Goal: Task Accomplishment & Management: Complete application form

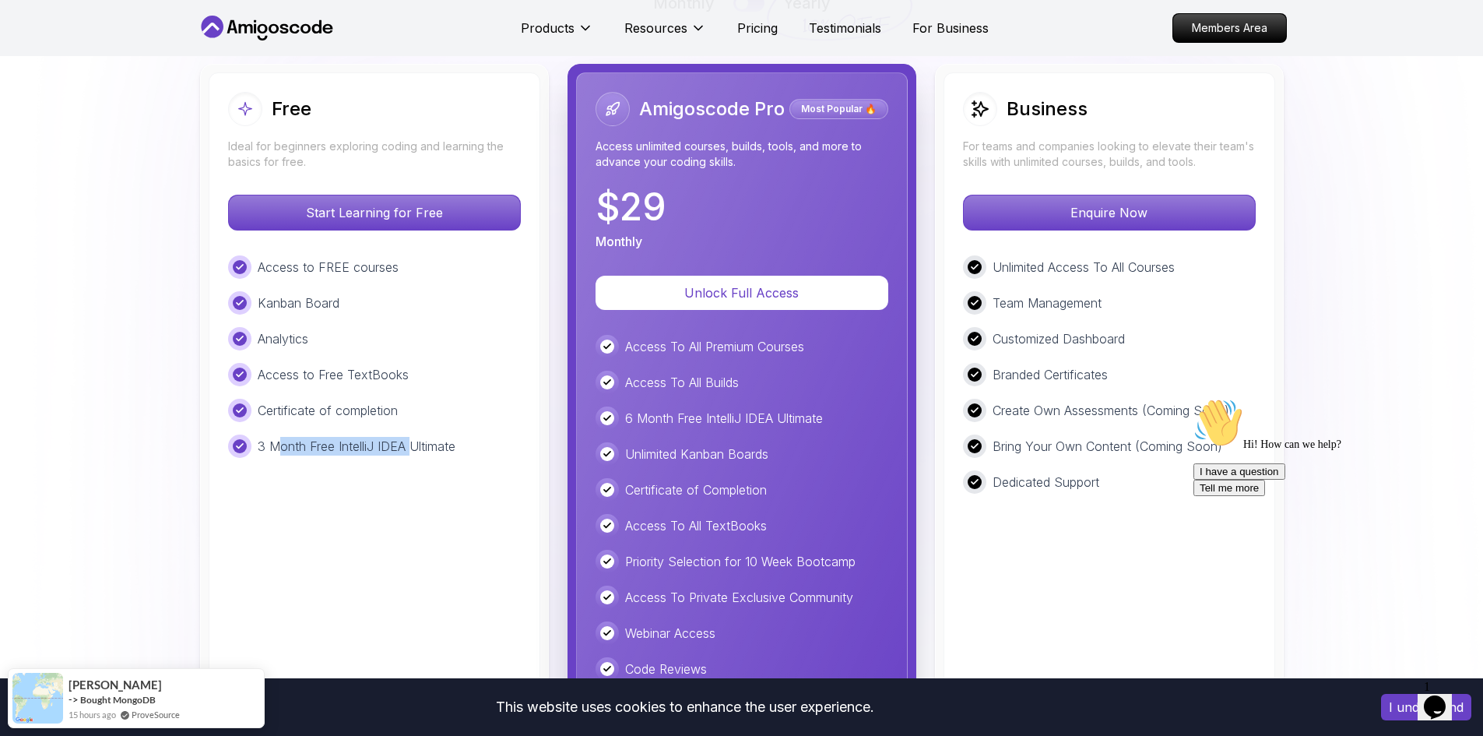
drag, startPoint x: 283, startPoint y: 445, endPoint x: 410, endPoint y: 451, distance: 127.8
click at [410, 451] on p "3 Month Free IntelliJ IDEA Ultimate" at bounding box center [357, 446] width 198 height 19
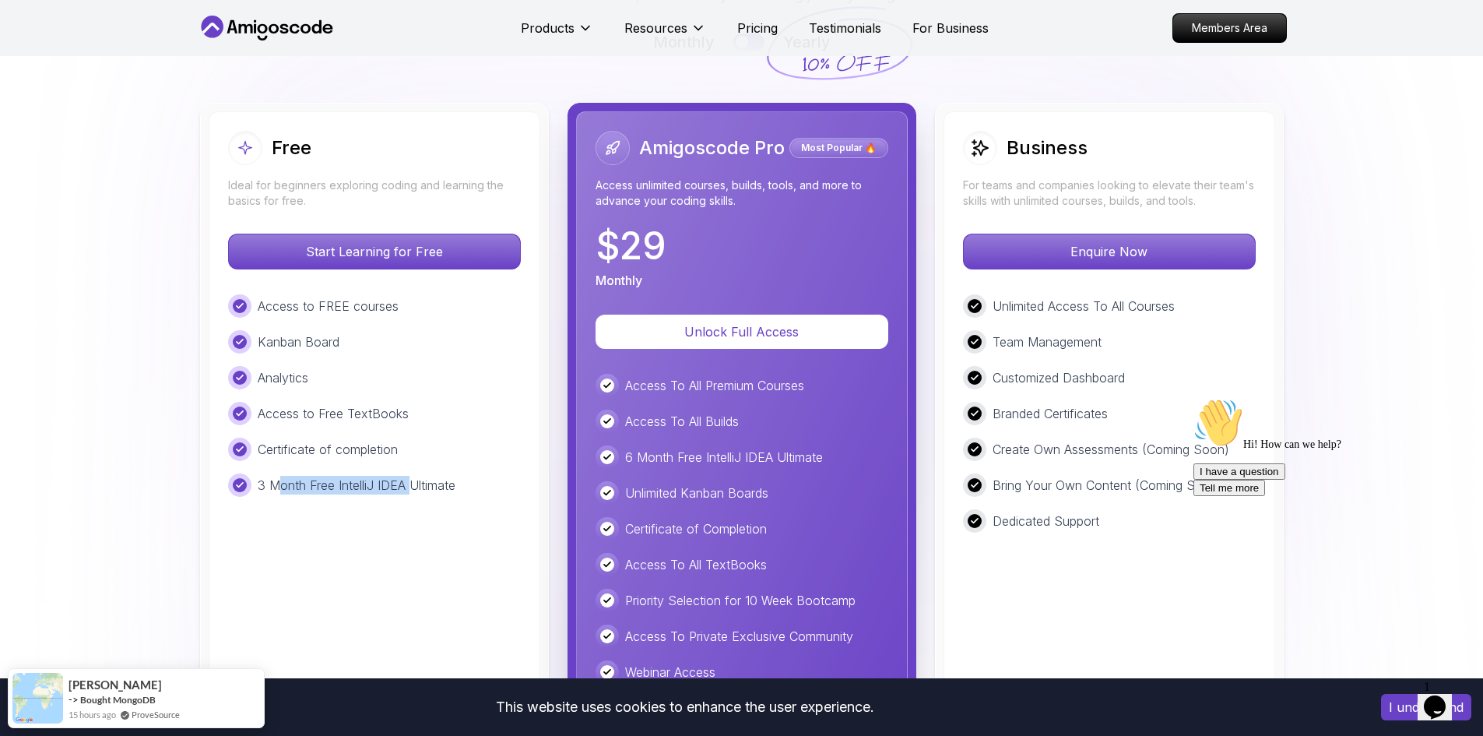
scroll to position [3579, 0]
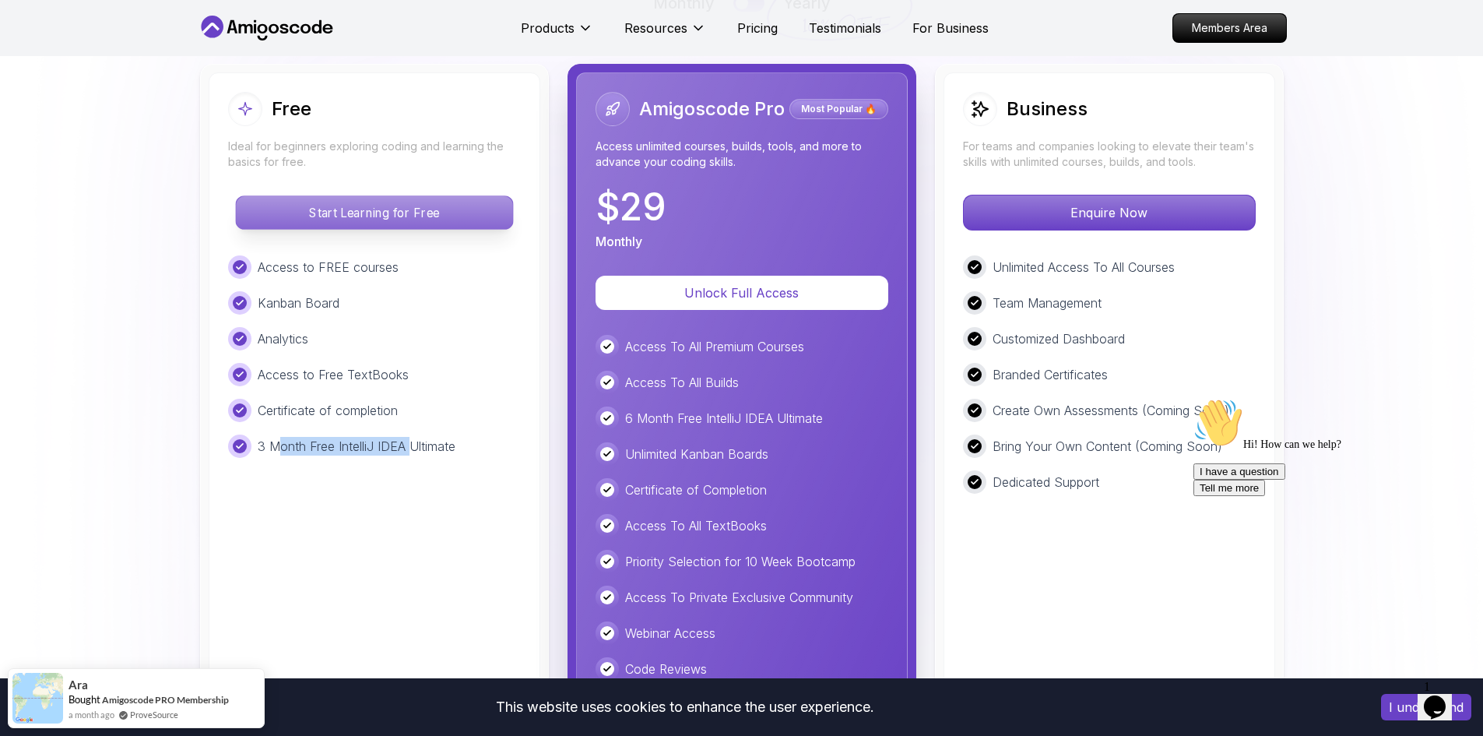
click at [381, 223] on p "Start Learning for Free" at bounding box center [374, 212] width 276 height 33
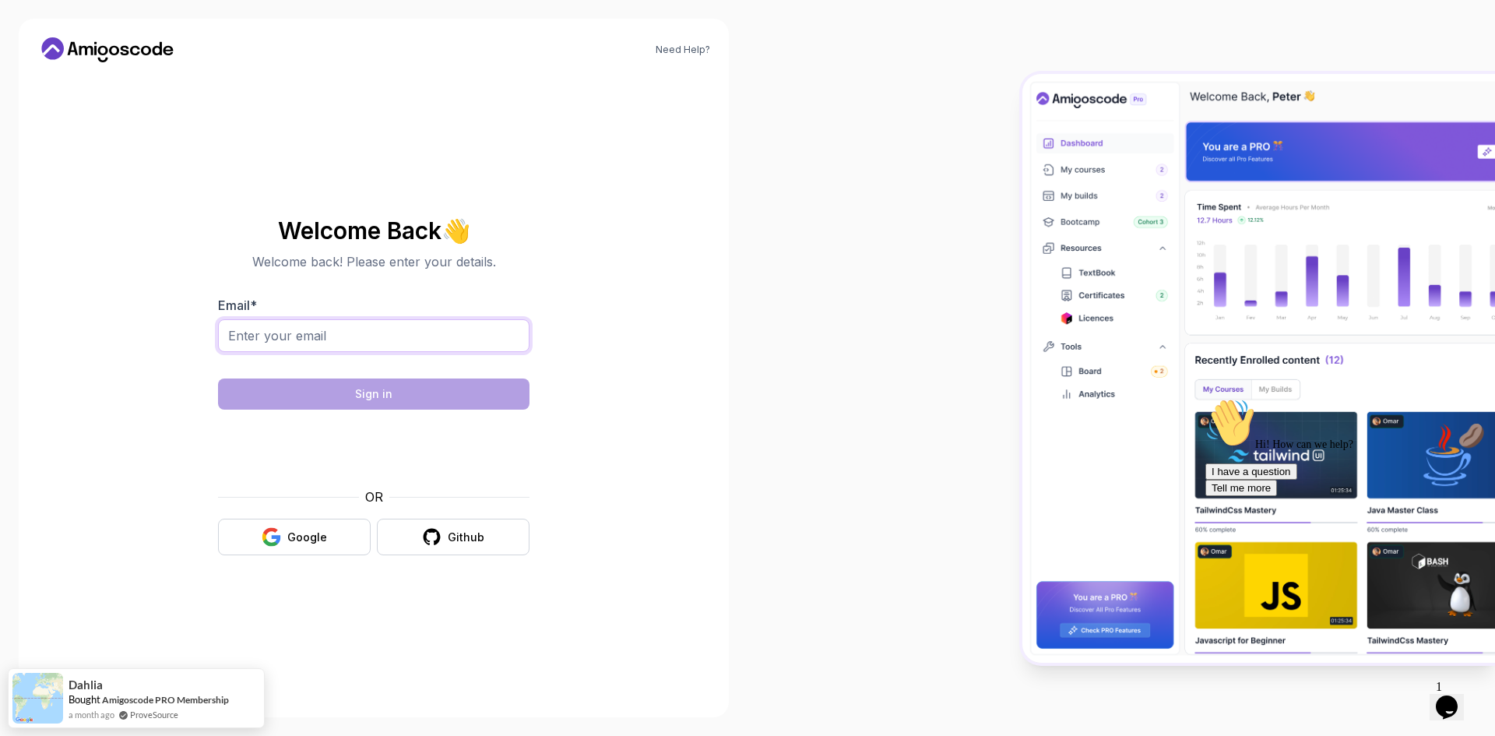
click at [358, 329] on input "Email *" at bounding box center [373, 335] width 311 height 33
type input "[EMAIL_ADDRESS][DOMAIN_NAME]"
click at [276, 526] on button "Google" at bounding box center [294, 536] width 153 height 37
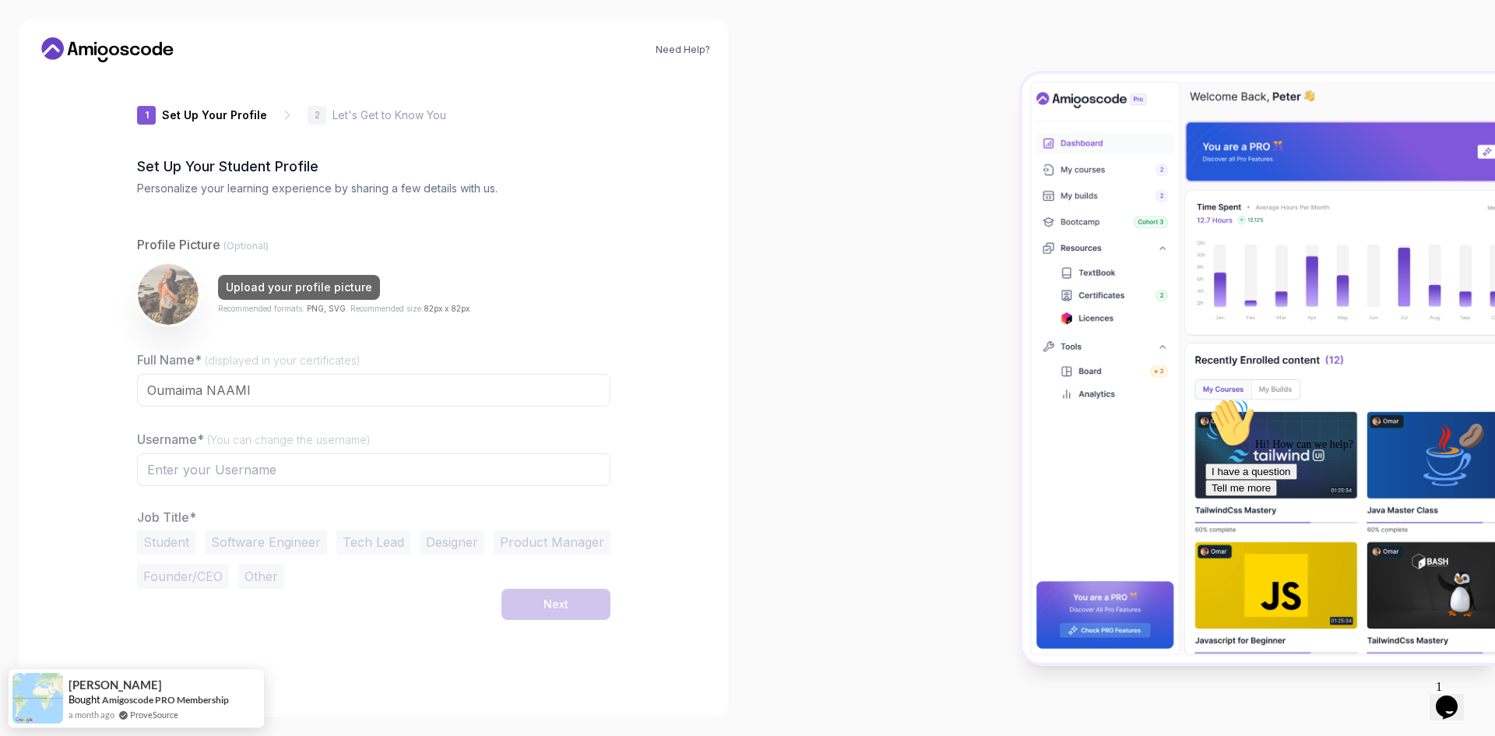
type input "swifteagle3aabf"
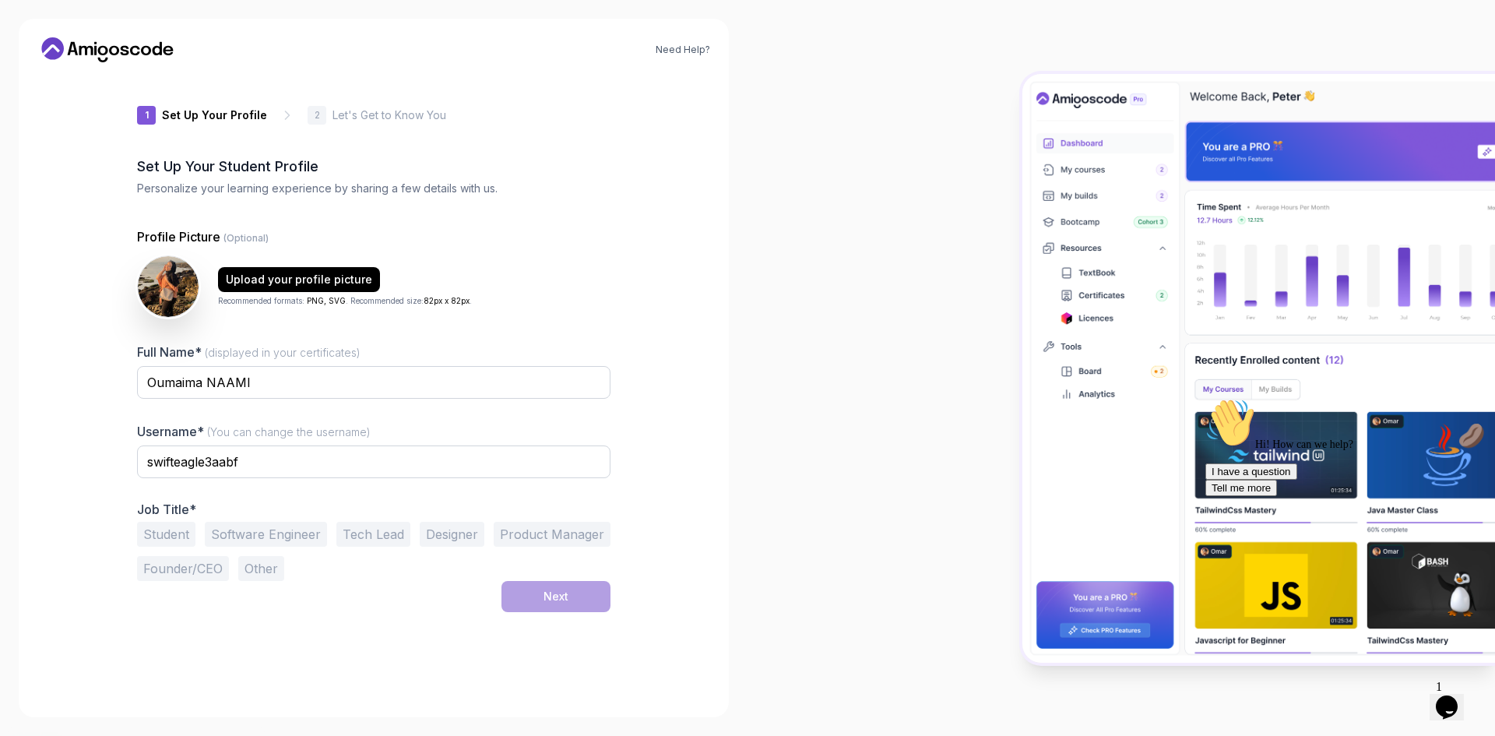
click at [252, 568] on button "Other" at bounding box center [261, 568] width 46 height 25
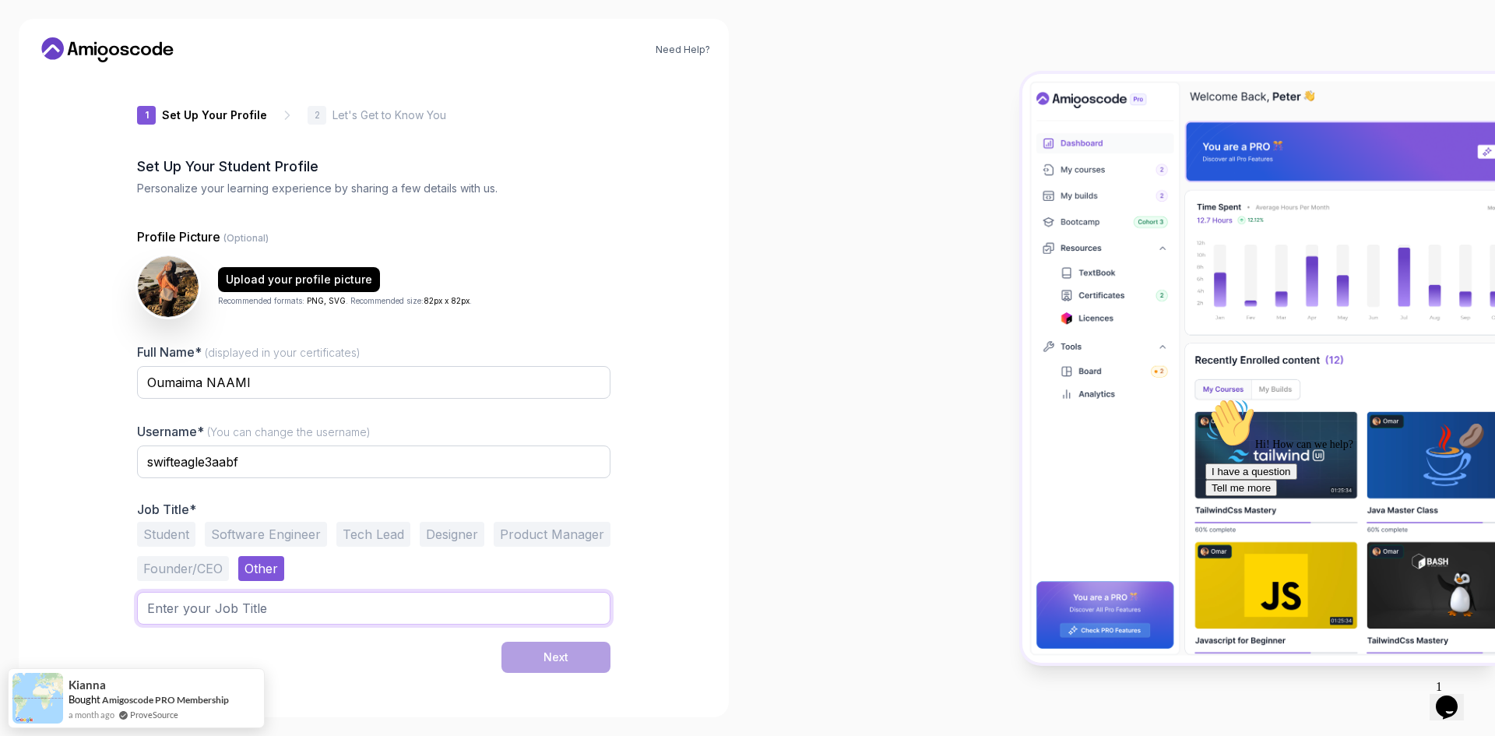
click at [349, 594] on input "text" at bounding box center [373, 608] width 473 height 33
type input "Marketer"
click at [501, 641] on button "Next" at bounding box center [555, 656] width 109 height 31
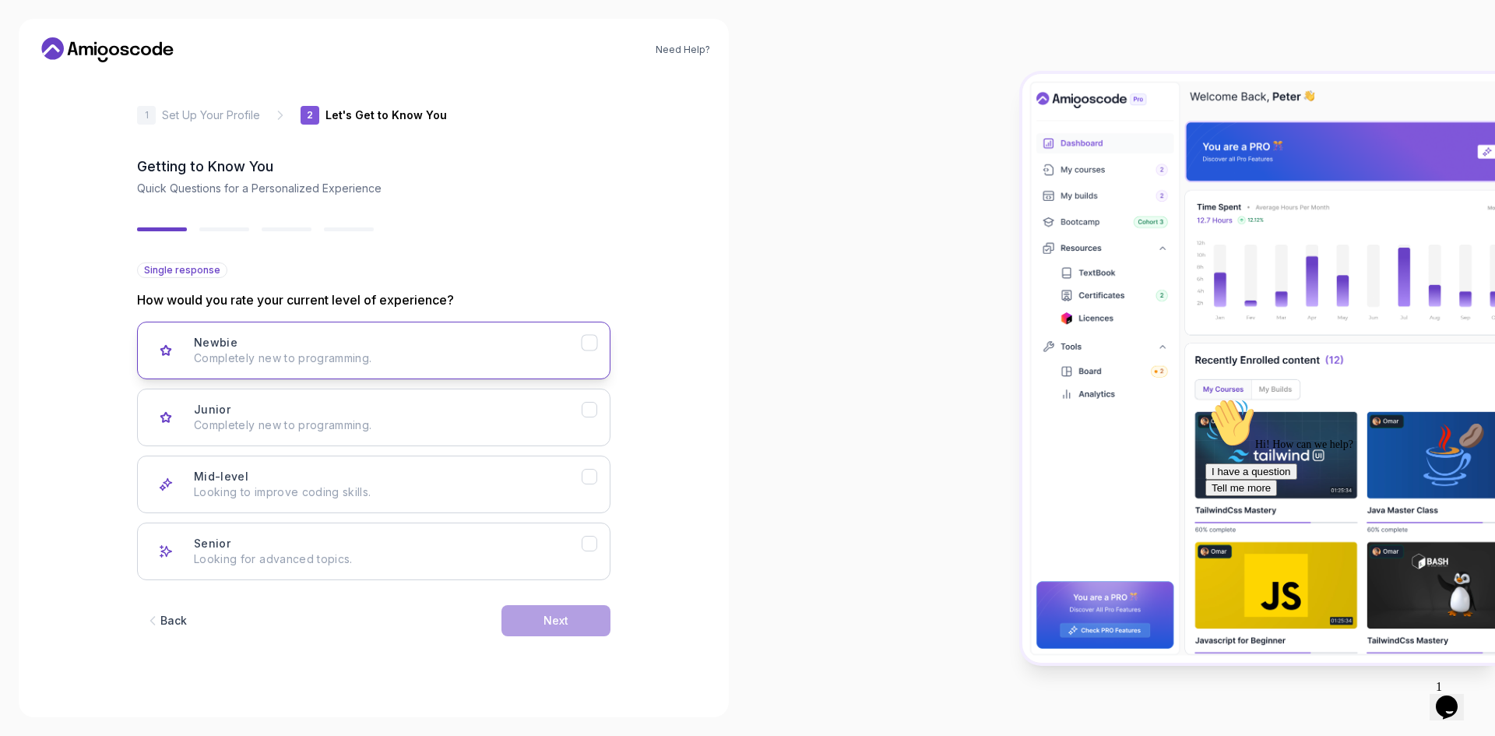
click at [399, 349] on div "Newbie Completely new to programming." at bounding box center [388, 350] width 388 height 31
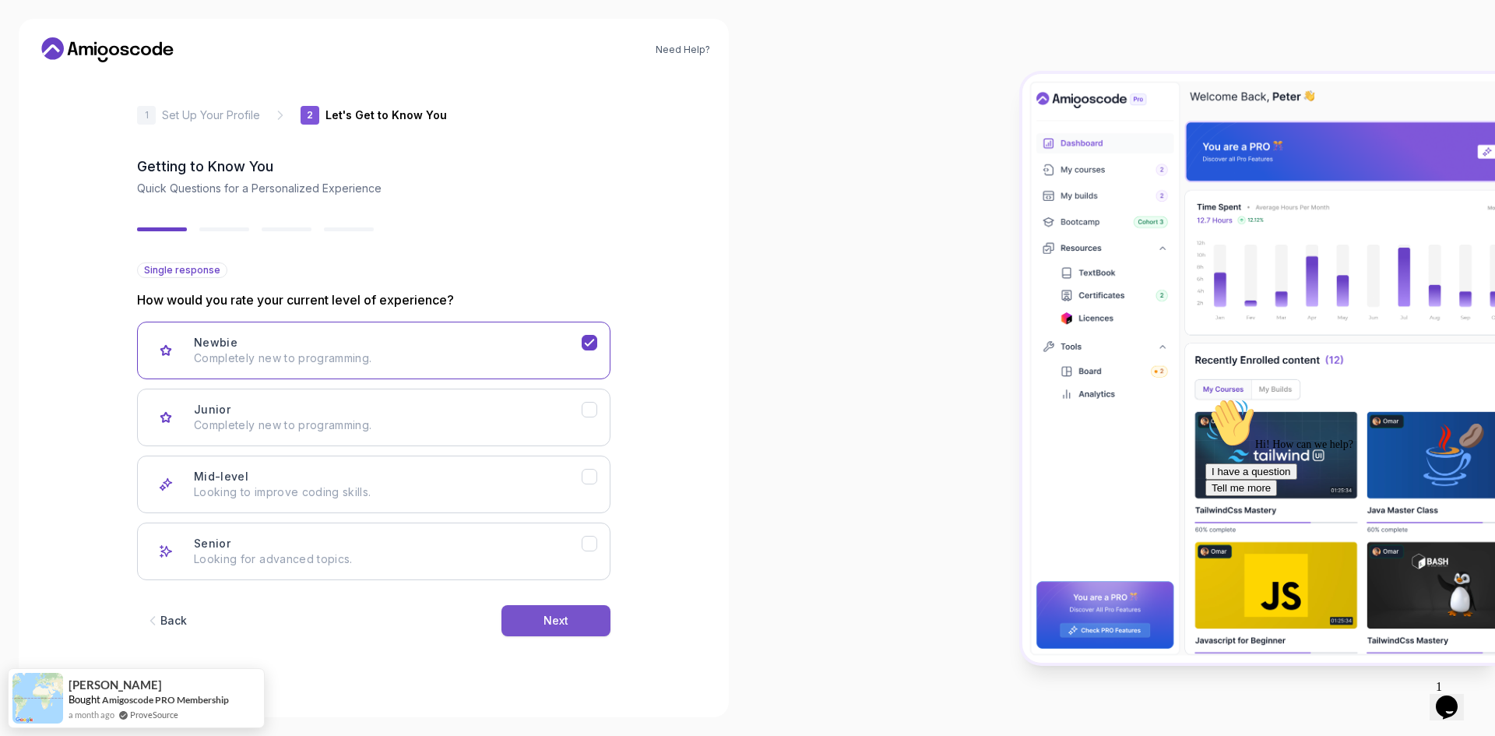
click at [550, 610] on button "Next" at bounding box center [555, 620] width 109 height 31
